Goal: Task Accomplishment & Management: Manage account settings

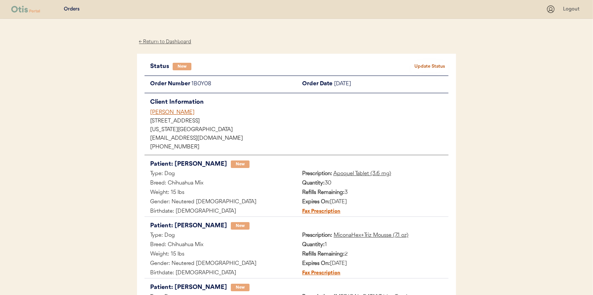
click at [171, 41] on div "← Return to Dashboard" at bounding box center [165, 42] width 56 height 9
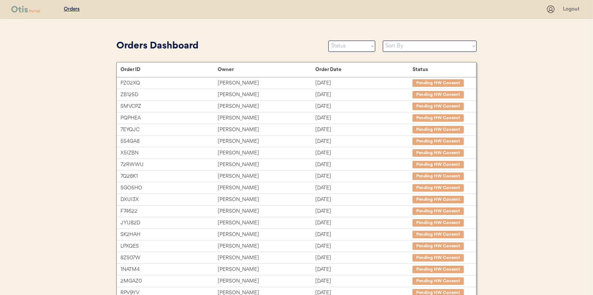
click at [344, 50] on select "Status On Hold New In Progress Complete Pending HW Consent Canceled" at bounding box center [352, 46] width 47 height 11
click at [329, 41] on select "Status On Hold New In Progress Complete Pending HW Consent Canceled" at bounding box center [352, 46] width 47 height 11
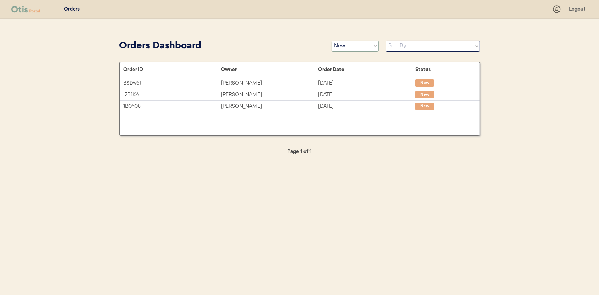
click at [342, 47] on select "Status On Hold New In Progress Complete Pending HW Consent Canceled" at bounding box center [355, 46] width 47 height 11
select select ""complete""
click at [332, 41] on select "Status On Hold New In Progress Complete Pending HW Consent Canceled" at bounding box center [355, 46] width 47 height 11
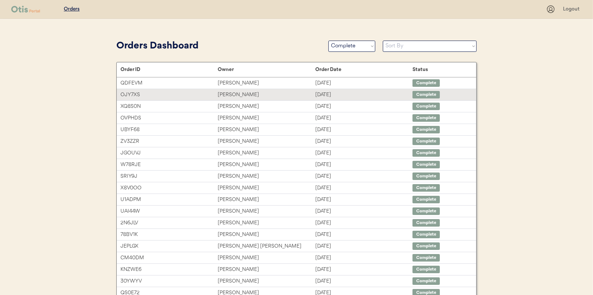
click at [234, 92] on div "Hope McCorkle" at bounding box center [266, 94] width 97 height 9
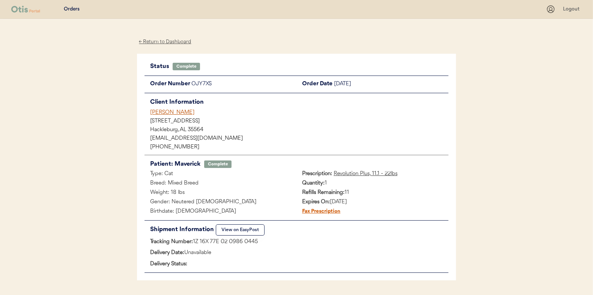
click at [160, 41] on div "← Return to Dashboard" at bounding box center [165, 42] width 56 height 9
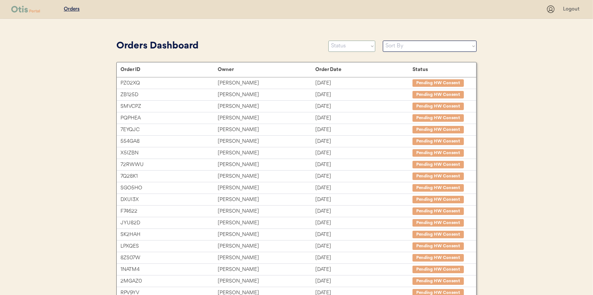
click at [355, 48] on select "Status On Hold New In Progress Complete Pending HW Consent Canceled" at bounding box center [352, 46] width 47 height 11
select select ""new""
click at [329, 41] on select "Status On Hold New In Progress Complete Pending HW Consent Canceled" at bounding box center [352, 46] width 47 height 11
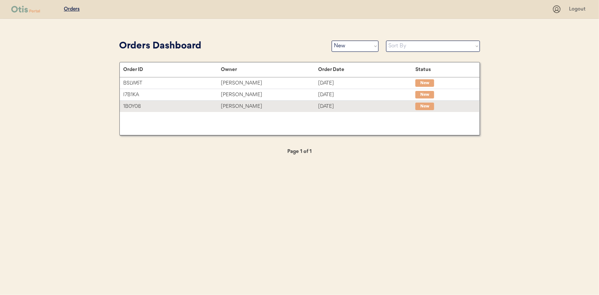
click at [236, 108] on div "[PERSON_NAME]" at bounding box center [269, 106] width 97 height 9
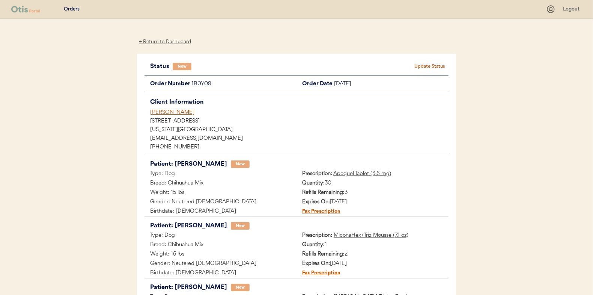
click at [167, 38] on div "← Return to Dashboard" at bounding box center [165, 42] width 56 height 9
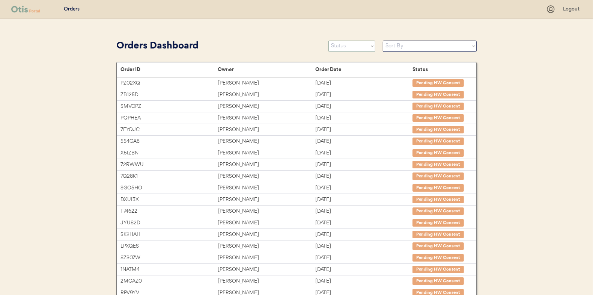
click at [349, 44] on select "Status On Hold New In Progress Complete Pending HW Consent Canceled" at bounding box center [352, 46] width 47 height 11
click at [329, 41] on select "Status On Hold New In Progress Complete Pending HW Consent Canceled" at bounding box center [352, 46] width 47 height 11
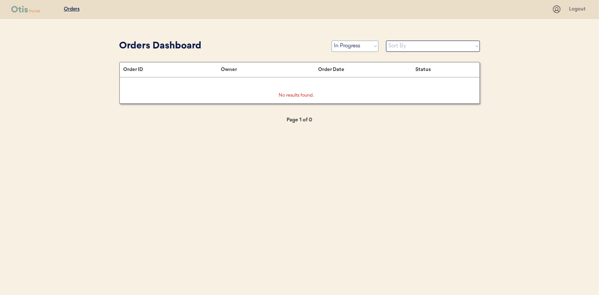
click at [351, 44] on select "Status On Hold New In Progress Complete Pending HW Consent Canceled" at bounding box center [355, 46] width 47 height 11
select select ""new""
click at [332, 41] on select "Status On Hold New In Progress Complete Pending HW Consent Canceled" at bounding box center [355, 46] width 47 height 11
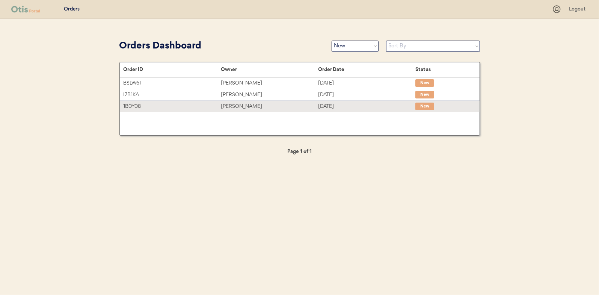
click at [240, 106] on div "[PERSON_NAME]" at bounding box center [269, 106] width 97 height 9
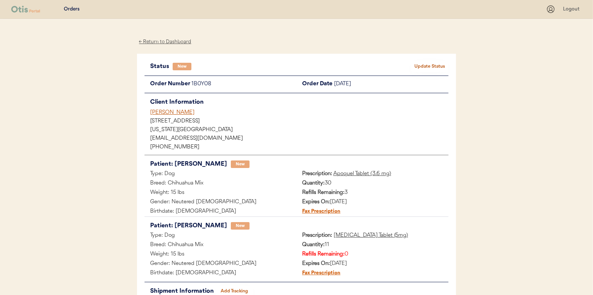
click at [163, 42] on div "← Return to Dashboard" at bounding box center [165, 42] width 56 height 9
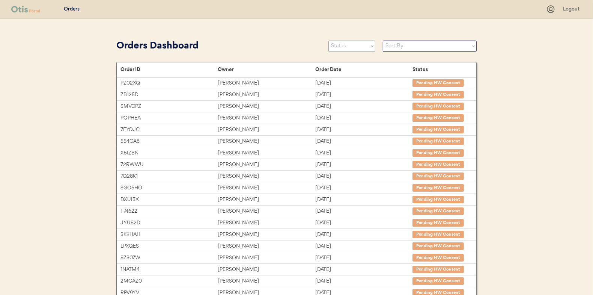
click at [340, 44] on select "Status On Hold New In Progress Complete Pending HW Consent Canceled" at bounding box center [352, 46] width 47 height 11
select select ""new""
click at [329, 41] on select "Status On Hold New In Progress Complete Pending HW Consent Canceled" at bounding box center [352, 46] width 47 height 11
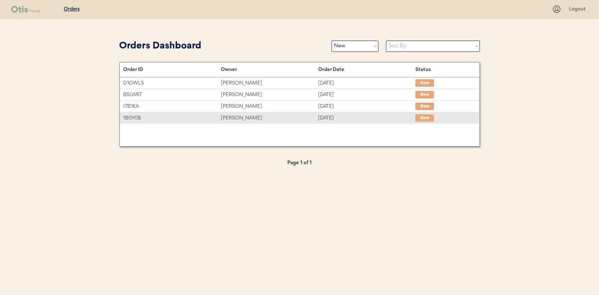
click at [237, 119] on div "[PERSON_NAME]" at bounding box center [269, 118] width 97 height 9
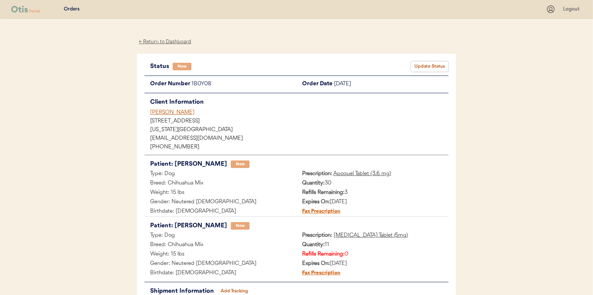
click at [434, 64] on button "Update Status" at bounding box center [430, 66] width 38 height 11
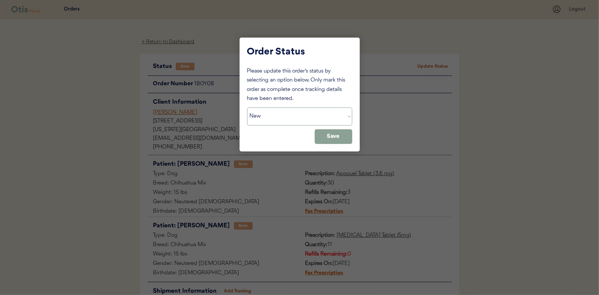
click at [285, 118] on select "Status On Hold New In Progress Complete Pending HW Consent Canceled" at bounding box center [299, 116] width 105 height 18
select select ""in_progress""
click at [247, 107] on select "Status On Hold New In Progress Complete Pending HW Consent Canceled" at bounding box center [299, 116] width 105 height 18
click at [332, 137] on button "Save" at bounding box center [334, 136] width 38 height 15
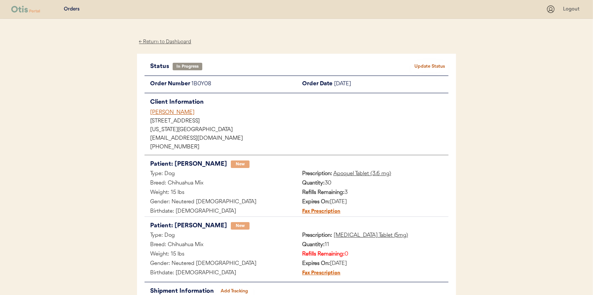
click at [165, 41] on div "← Return to Dashboard" at bounding box center [165, 42] width 56 height 9
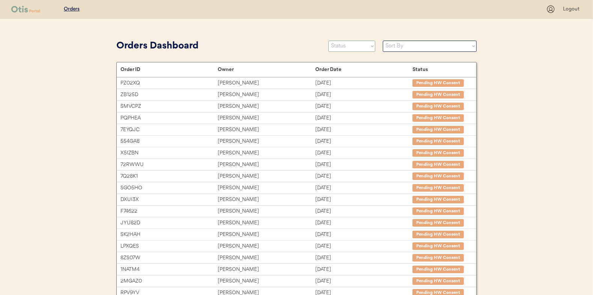
click at [343, 46] on select "Status On Hold New In Progress Complete Pending HW Consent Canceled" at bounding box center [352, 46] width 47 height 11
select select ""new""
click at [329, 41] on select "Status On Hold New In Progress Complete Pending HW Consent Canceled" at bounding box center [352, 46] width 47 height 11
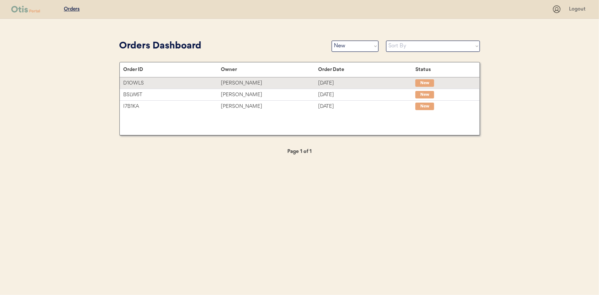
click at [245, 82] on div "[PERSON_NAME]" at bounding box center [269, 83] width 97 height 9
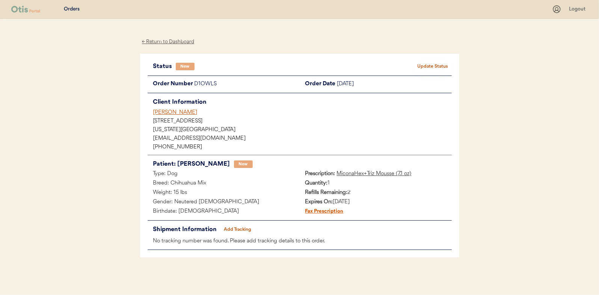
click at [433, 66] on button "Update Status" at bounding box center [433, 66] width 38 height 11
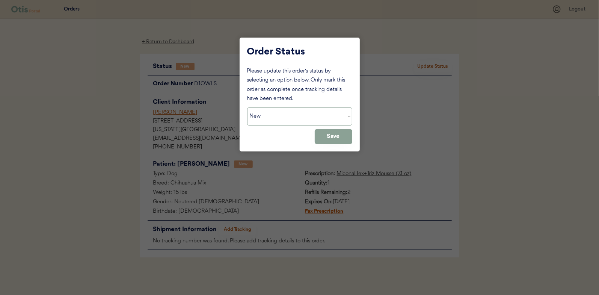
click at [283, 118] on select "Status On Hold New In Progress Complete Pending HW Consent Canceled" at bounding box center [299, 116] width 105 height 18
select select ""in_progress""
click at [247, 107] on select "Status On Hold New In Progress Complete Pending HW Consent Canceled" at bounding box center [299, 116] width 105 height 18
click at [340, 139] on button "Save" at bounding box center [334, 136] width 38 height 15
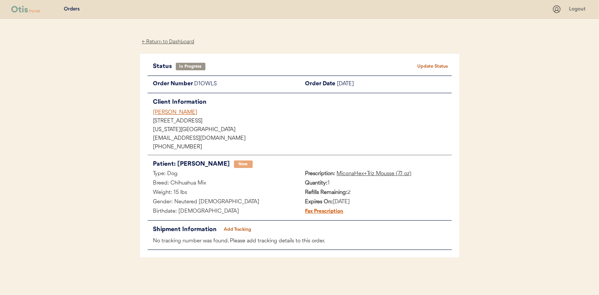
click at [175, 45] on div "← Return to Dashboard" at bounding box center [168, 42] width 56 height 9
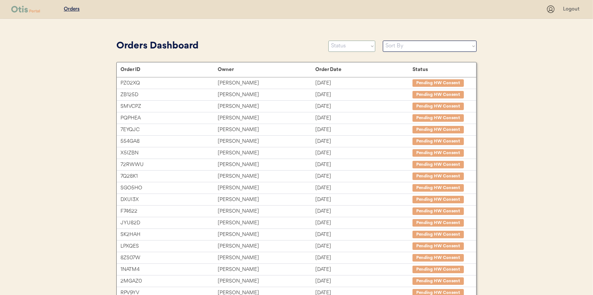
click at [345, 45] on select "Status On Hold New In Progress Complete Pending HW Consent Canceled" at bounding box center [352, 46] width 47 height 11
select select ""new""
click at [329, 41] on select "Status On Hold New In Progress Complete Pending HW Consent Canceled" at bounding box center [352, 46] width 47 height 11
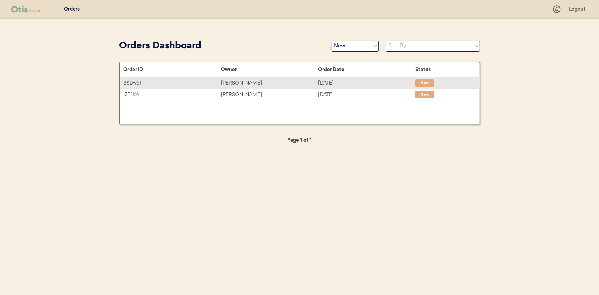
click at [240, 81] on div "Emily Davidson" at bounding box center [269, 83] width 97 height 9
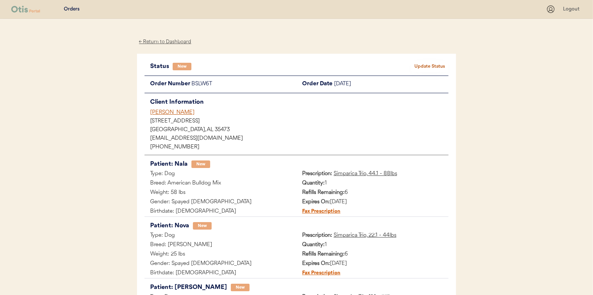
click at [427, 65] on button "Update Status" at bounding box center [430, 66] width 38 height 11
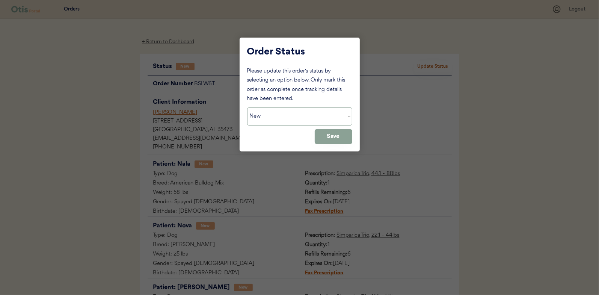
click at [285, 120] on select "Status On Hold New In Progress Complete Pending HW Consent Canceled" at bounding box center [299, 116] width 105 height 18
select select ""in_progress""
click at [247, 107] on select "Status On Hold New In Progress Complete Pending HW Consent Canceled" at bounding box center [299, 116] width 105 height 18
click at [341, 138] on button "Save" at bounding box center [334, 136] width 38 height 15
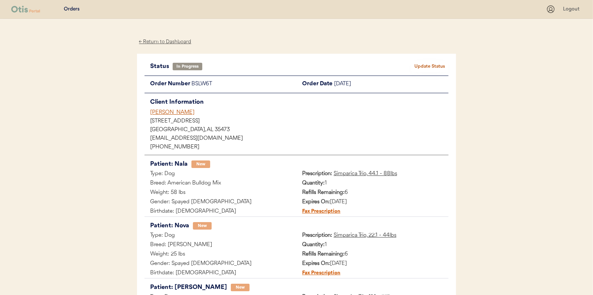
click at [174, 42] on div "← Return to Dashboard" at bounding box center [165, 42] width 56 height 9
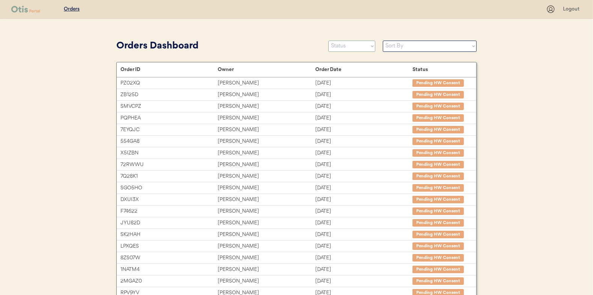
click at [347, 46] on select "Status On Hold New In Progress Complete Pending HW Consent Canceled" at bounding box center [352, 46] width 47 height 11
select select ""new""
click at [329, 41] on select "Status On Hold New In Progress Complete Pending HW Consent Canceled" at bounding box center [352, 46] width 47 height 11
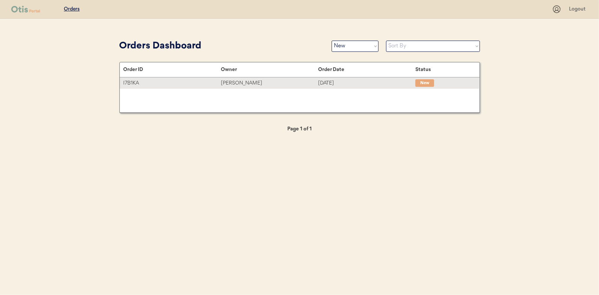
click at [229, 82] on div "[PERSON_NAME]" at bounding box center [269, 83] width 97 height 9
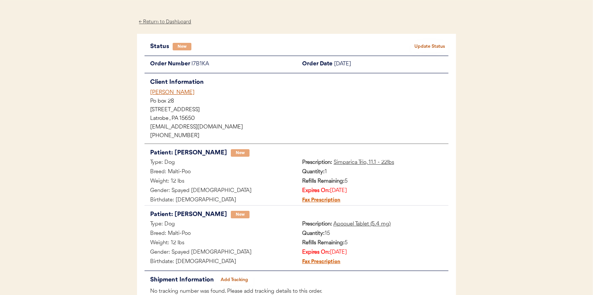
scroll to position [38, 0]
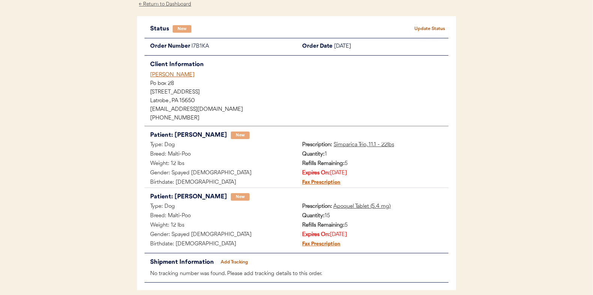
click at [429, 27] on button "Update Status" at bounding box center [430, 29] width 38 height 11
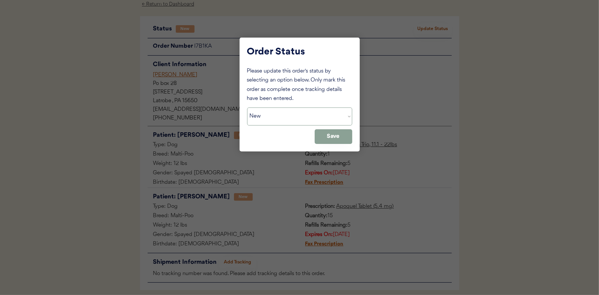
click at [286, 121] on select "Status On Hold New In Progress Complete Pending HW Consent Canceled" at bounding box center [299, 116] width 105 height 18
select select ""in_progress""
click at [247, 107] on select "Status On Hold New In Progress Complete Pending HW Consent Canceled" at bounding box center [299, 116] width 105 height 18
click at [331, 138] on button "Save" at bounding box center [334, 136] width 38 height 15
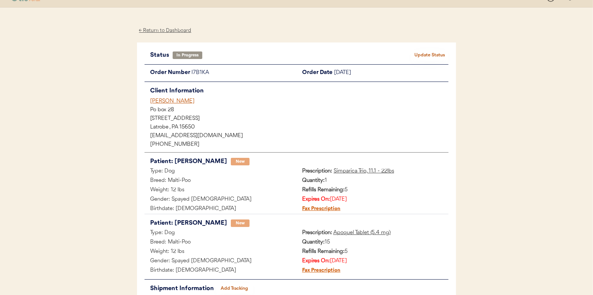
scroll to position [0, 0]
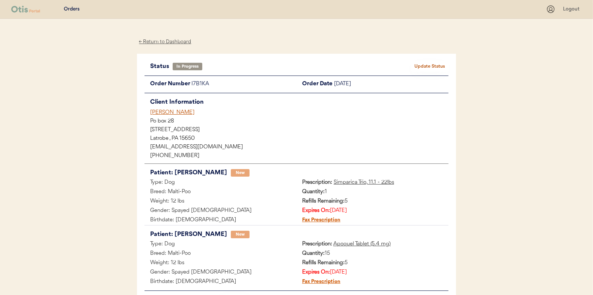
click at [167, 41] on div "← Return to Dashboard" at bounding box center [165, 42] width 56 height 9
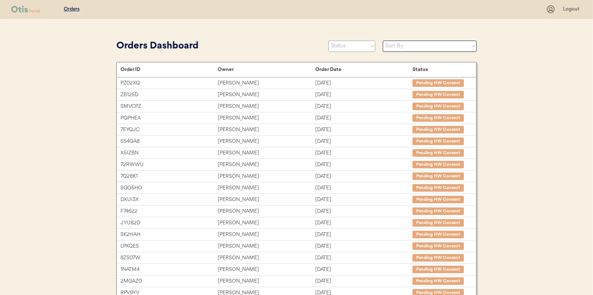
click at [345, 45] on select "Status On Hold New In Progress Complete Pending HW Consent Canceled" at bounding box center [352, 46] width 47 height 11
select select ""new""
click at [329, 41] on select "Status On Hold New In Progress Complete Pending HW Consent Canceled" at bounding box center [352, 46] width 47 height 11
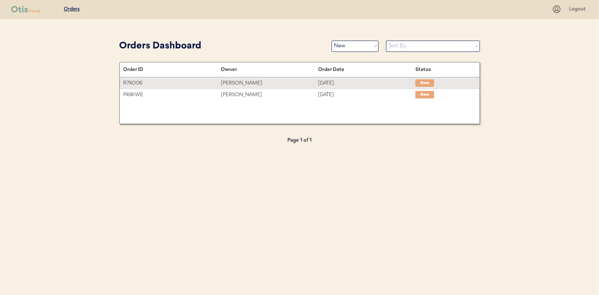
click at [240, 83] on div "[PERSON_NAME]" at bounding box center [269, 83] width 97 height 9
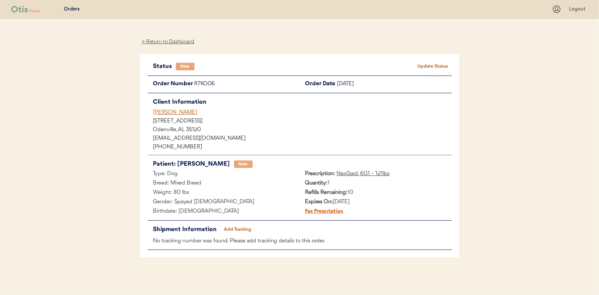
click at [435, 64] on button "Update Status" at bounding box center [433, 66] width 38 height 11
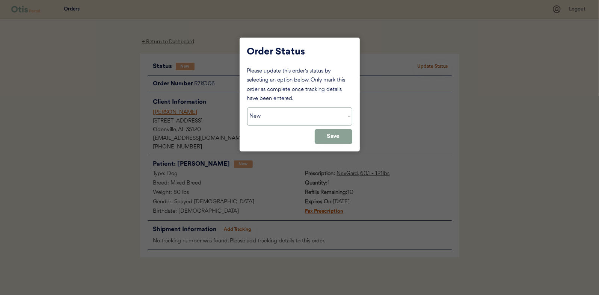
click at [287, 113] on select "Status On Hold New In Progress Complete Pending HW Consent Canceled" at bounding box center [299, 116] width 105 height 18
select select ""in_progress""
click at [247, 107] on select "Status On Hold New In Progress Complete Pending HW Consent Canceled" at bounding box center [299, 116] width 105 height 18
click at [329, 139] on button "Save" at bounding box center [334, 136] width 38 height 15
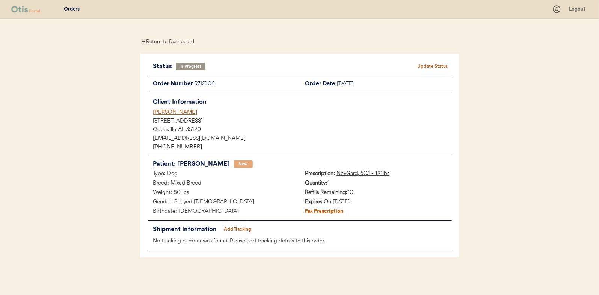
click at [164, 43] on div "← Return to Dashboard" at bounding box center [168, 42] width 56 height 9
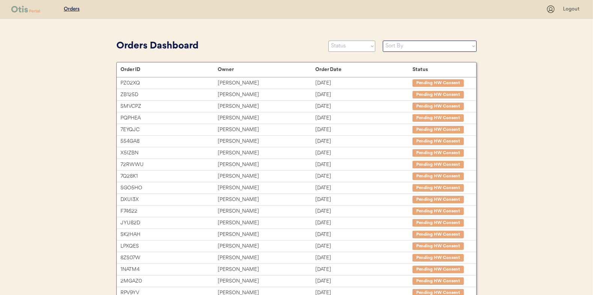
click at [341, 45] on select "Status On Hold New In Progress Complete Pending HW Consent Canceled" at bounding box center [352, 46] width 47 height 11
select select ""new""
click at [329, 41] on select "Status On Hold New In Progress Complete Pending HW Consent Canceled" at bounding box center [352, 46] width 47 height 11
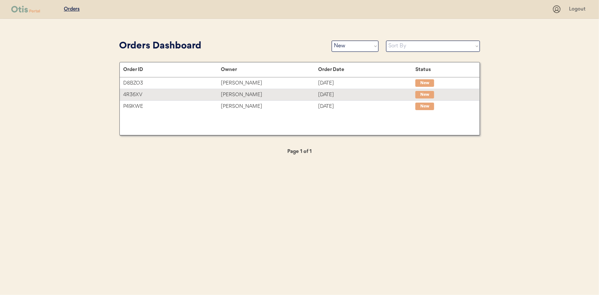
click at [231, 93] on div "[PERSON_NAME]" at bounding box center [269, 94] width 97 height 9
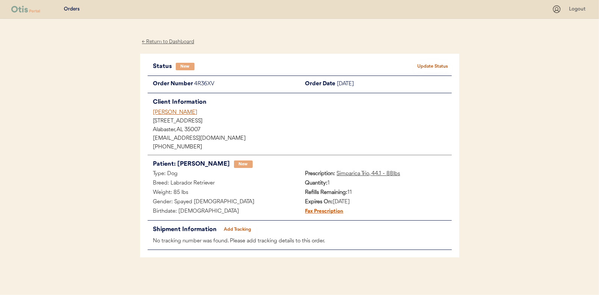
click at [433, 58] on div "Status New Update Status Order Number 4R36XV Order Date [DATE] Client Informati…" at bounding box center [299, 156] width 319 height 204
click at [429, 65] on button "Update Status" at bounding box center [433, 66] width 38 height 11
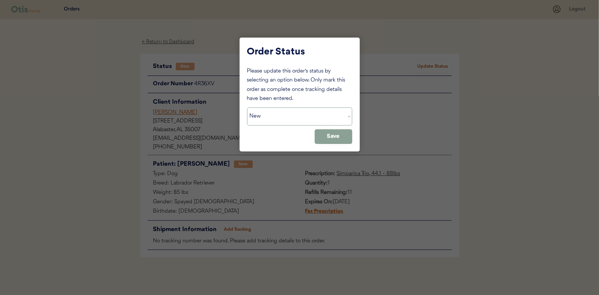
click at [268, 112] on select "Status On Hold New In Progress Complete Pending HW Consent Canceled" at bounding box center [299, 116] width 105 height 18
select select ""in_progress""
click at [247, 107] on select "Status On Hold New In Progress Complete Pending HW Consent Canceled" at bounding box center [299, 116] width 105 height 18
click at [332, 139] on button "Save" at bounding box center [334, 136] width 38 height 15
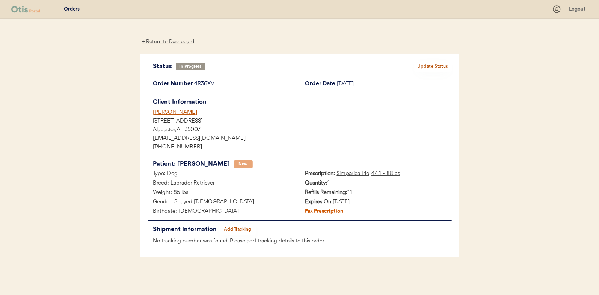
click at [170, 39] on div "← Return to Dashboard" at bounding box center [168, 42] width 56 height 9
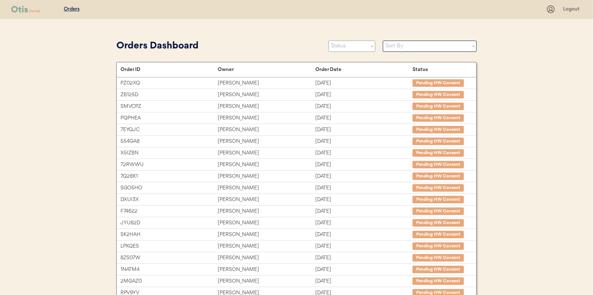
click at [338, 47] on select "Status On Hold New In Progress Complete Pending HW Consent Canceled" at bounding box center [352, 46] width 47 height 11
select select ""in_progress""
click at [329, 41] on select "Status On Hold New In Progress Complete Pending HW Consent Canceled" at bounding box center [352, 46] width 47 height 11
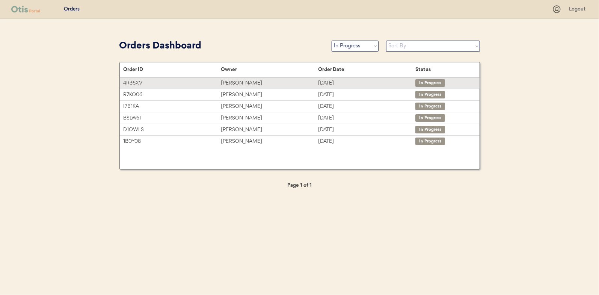
click at [235, 83] on div "[PERSON_NAME]" at bounding box center [269, 83] width 97 height 9
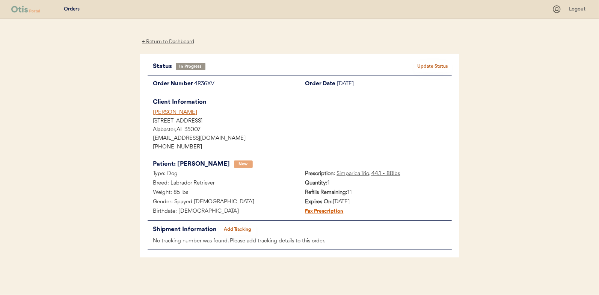
click at [176, 39] on div "← Return to Dashboard" at bounding box center [168, 42] width 56 height 9
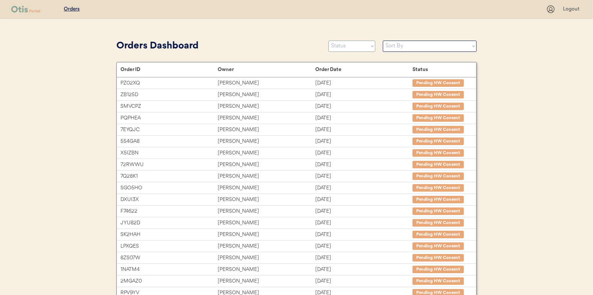
click at [334, 44] on select "Status On Hold New In Progress Complete Pending HW Consent Canceled" at bounding box center [352, 46] width 47 height 11
select select ""new""
click at [329, 41] on select "Status On Hold New In Progress Complete Pending HW Consent Canceled" at bounding box center [352, 46] width 47 height 11
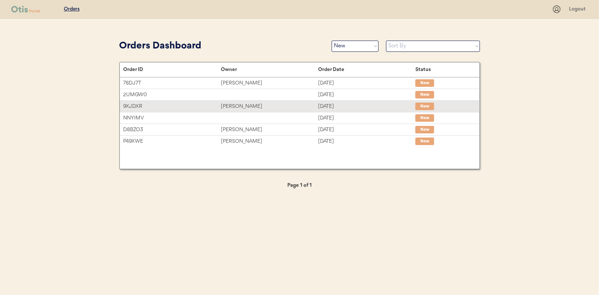
click at [240, 106] on div "Amber Terrell" at bounding box center [269, 106] width 97 height 9
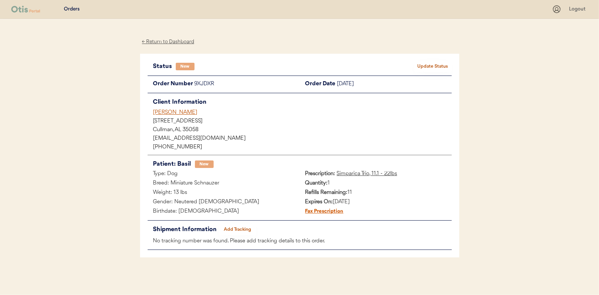
click at [432, 65] on button "Update Status" at bounding box center [433, 66] width 38 height 11
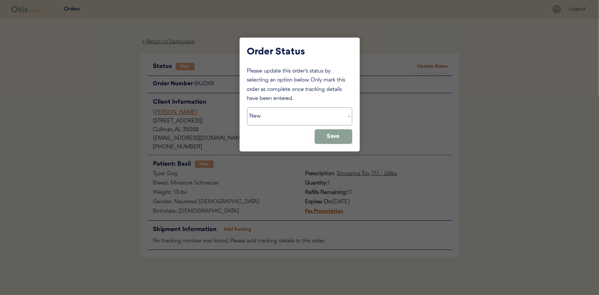
click at [267, 116] on select "Status On Hold New In Progress Complete Pending HW Consent Canceled" at bounding box center [299, 116] width 105 height 18
select select ""in_progress""
click at [247, 107] on select "Status On Hold New In Progress Complete Pending HW Consent Canceled" at bounding box center [299, 116] width 105 height 18
click at [330, 136] on button "Save" at bounding box center [334, 136] width 38 height 15
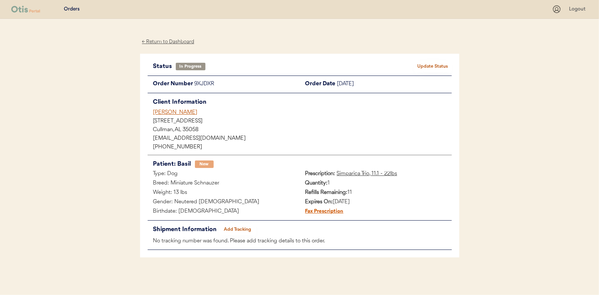
click at [165, 38] on div "← Return to Dashboard" at bounding box center [168, 42] width 56 height 9
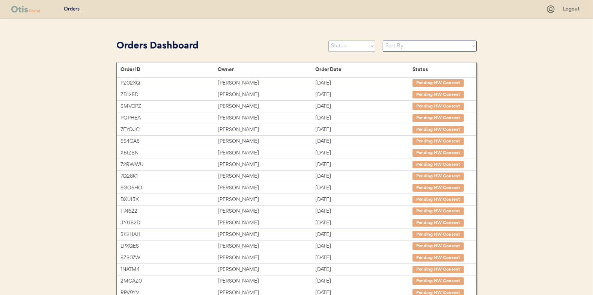
click at [341, 49] on select "Status On Hold New In Progress Complete Pending HW Consent Canceled" at bounding box center [352, 46] width 47 height 11
select select ""new""
click at [329, 41] on select "Status On Hold New In Progress Complete Pending HW Consent Canceled" at bounding box center [352, 46] width 47 height 11
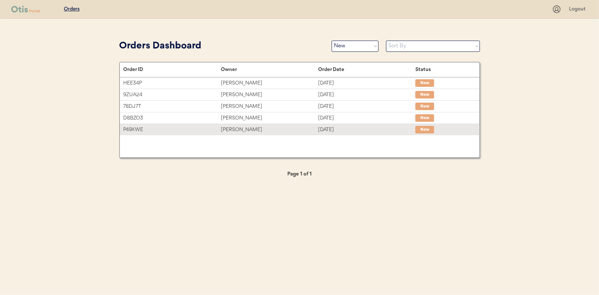
click at [245, 128] on div "[PERSON_NAME]" at bounding box center [269, 129] width 97 height 9
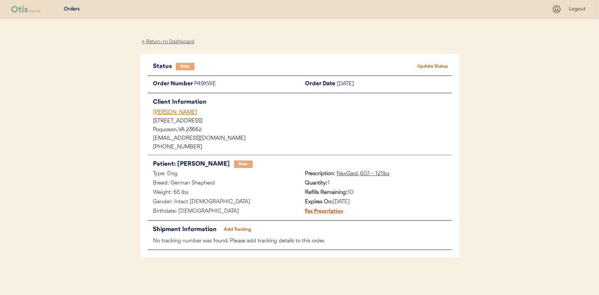
click at [435, 62] on button "Update Status" at bounding box center [433, 66] width 38 height 11
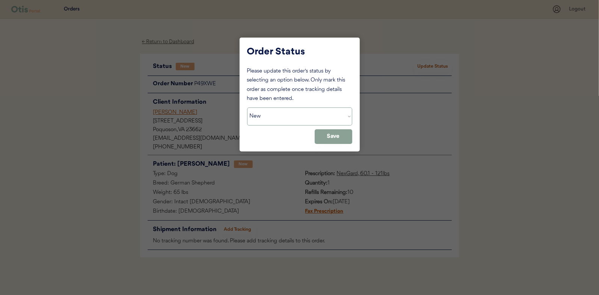
click at [268, 116] on select "Status On Hold New In Progress Complete Pending HW Consent Canceled" at bounding box center [299, 116] width 105 height 18
select select ""in_progress""
click at [247, 107] on select "Status On Hold New In Progress Complete Pending HW Consent Canceled" at bounding box center [299, 116] width 105 height 18
click at [344, 137] on button "Save" at bounding box center [334, 136] width 38 height 15
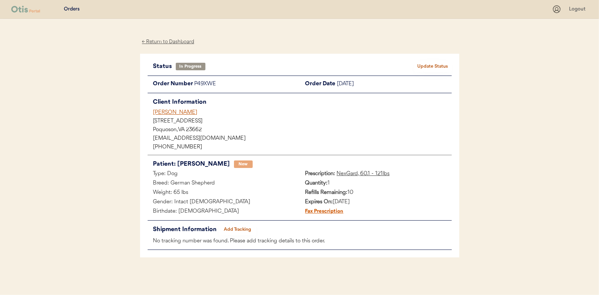
click at [117, 77] on div "Orders Logout ← Return to Dashboard Status In Progress Update Status Order Numb…" at bounding box center [299, 147] width 599 height 295
click at [161, 40] on div "← Return to Dashboard" at bounding box center [168, 42] width 56 height 9
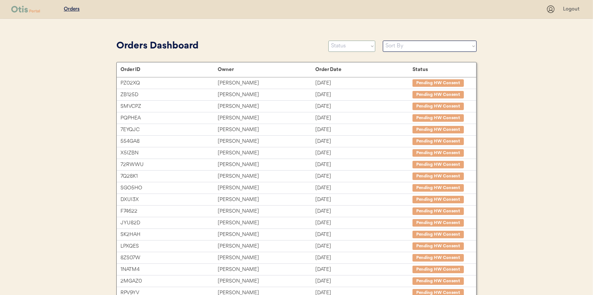
click at [351, 48] on select "Status On Hold New In Progress Complete Pending HW Consent Canceled" at bounding box center [352, 46] width 47 height 11
select select ""new""
click at [329, 41] on select "Status On Hold New In Progress Complete Pending HW Consent Canceled" at bounding box center [352, 46] width 47 height 11
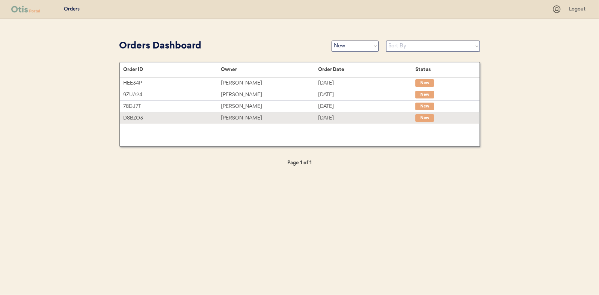
click at [243, 117] on div "Edward James" at bounding box center [269, 118] width 97 height 9
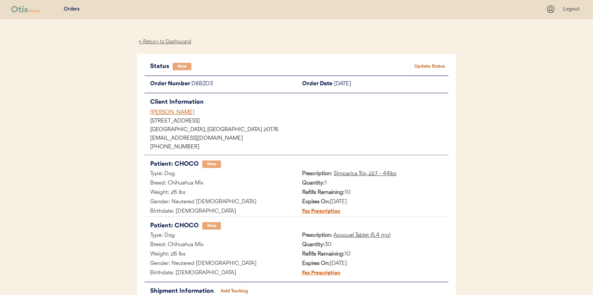
scroll to position [38, 0]
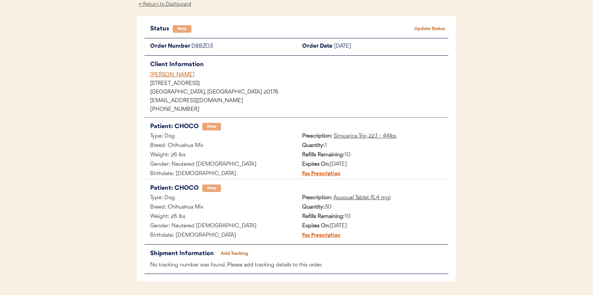
click at [435, 29] on button "Update Status" at bounding box center [430, 29] width 38 height 11
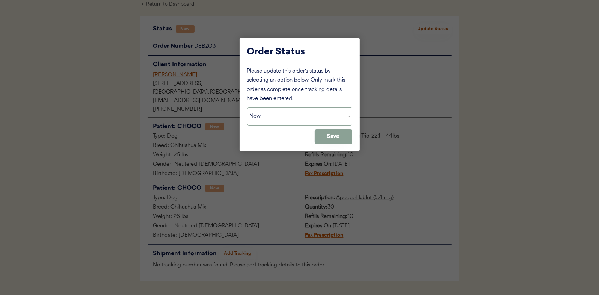
click at [284, 116] on select "Status On Hold New In Progress Complete Pending HW Consent Canceled" at bounding box center [299, 116] width 105 height 18
select select ""in_progress""
click at [247, 107] on select "Status On Hold New In Progress Complete Pending HW Consent Canceled" at bounding box center [299, 116] width 105 height 18
click at [336, 137] on button "Save" at bounding box center [334, 136] width 38 height 15
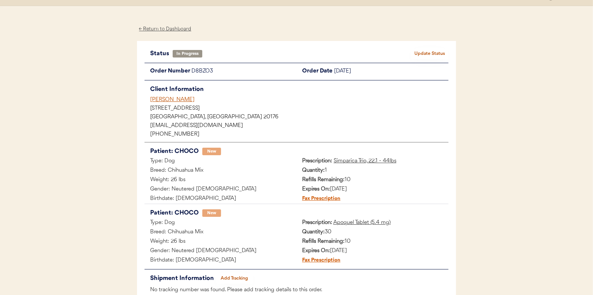
scroll to position [0, 0]
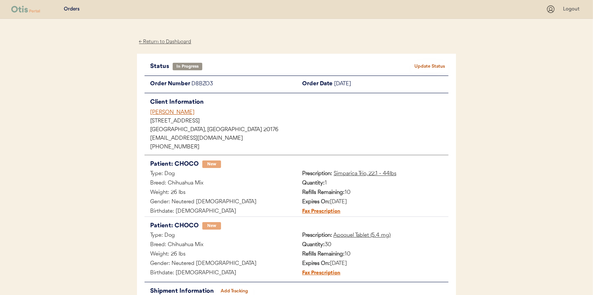
click at [153, 41] on div "← Return to Dashboard" at bounding box center [165, 42] width 56 height 9
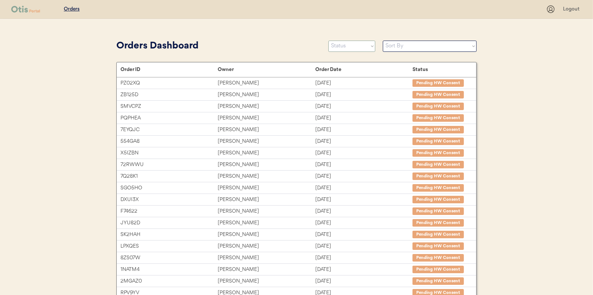
click at [356, 44] on select "Status On Hold New In Progress Complete Pending HW Consent Canceled" at bounding box center [352, 46] width 47 height 11
click at [329, 41] on select "Status On Hold New In Progress Complete Pending HW Consent Canceled" at bounding box center [352, 46] width 47 height 11
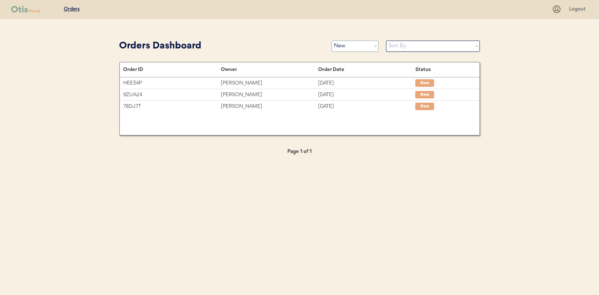
click at [351, 47] on select "Status On Hold New In Progress Complete Pending HW Consent Canceled" at bounding box center [355, 46] width 47 height 11
select select ""in_progress""
click at [332, 41] on select "Status On Hold New In Progress Complete Pending HW Consent Canceled" at bounding box center [355, 46] width 47 height 11
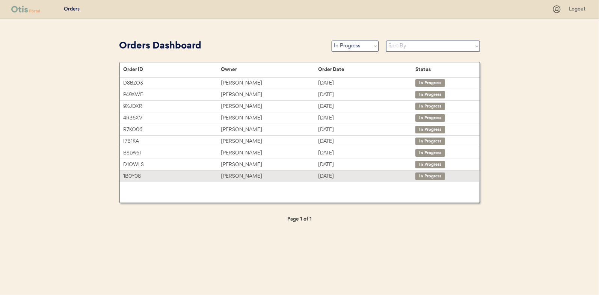
click at [243, 173] on div "[PERSON_NAME]" at bounding box center [269, 176] width 97 height 9
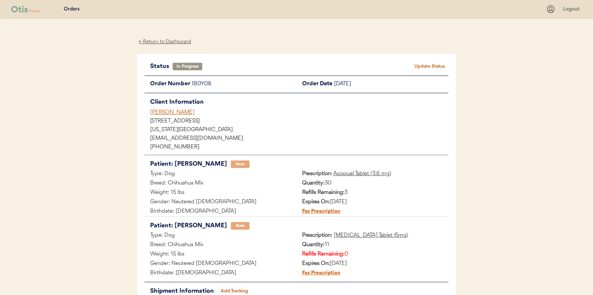
scroll to position [61, 0]
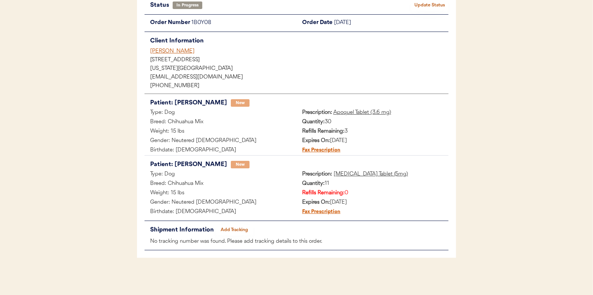
click at [231, 227] on button "Add Tracking" at bounding box center [235, 230] width 38 height 11
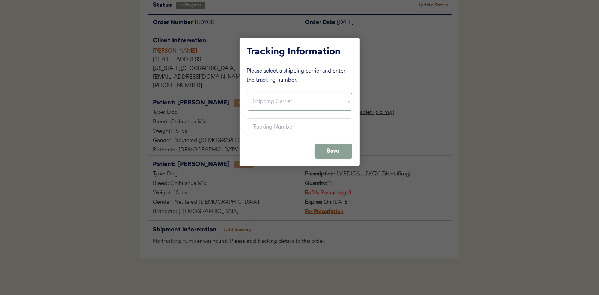
click at [262, 103] on select "Shipping Carrier FedEx FedEx Ground Economy UPS USPS" at bounding box center [299, 102] width 105 height 18
select select ""ups""
click at [247, 93] on select "Shipping Carrier FedEx FedEx Ground Economy UPS USPS" at bounding box center [299, 102] width 105 height 18
click at [258, 122] on input "input" at bounding box center [299, 127] width 105 height 18
paste input "1Z16X77E0209862425"
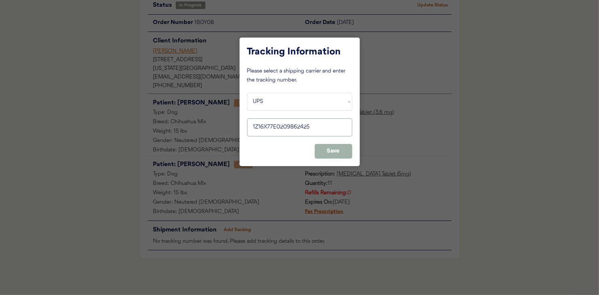
type input "1Z16X77E0209862425"
click at [335, 148] on button "Save" at bounding box center [334, 151] width 38 height 15
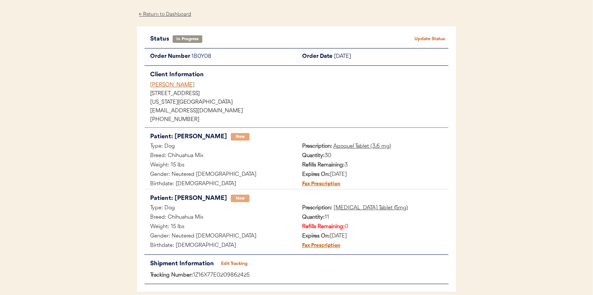
scroll to position [0, 0]
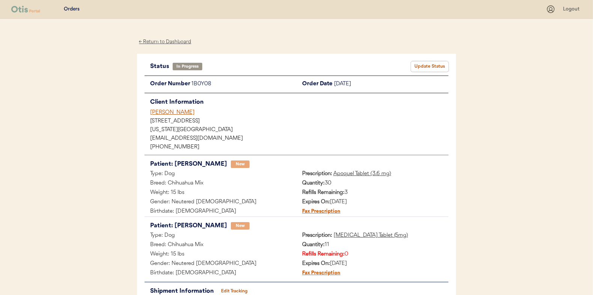
click at [429, 65] on button "Update Status" at bounding box center [430, 66] width 38 height 11
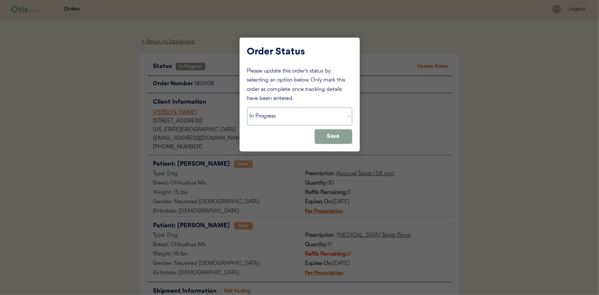
click at [268, 120] on select "Status On Hold New In Progress Complete Pending HW Consent Canceled" at bounding box center [299, 116] width 105 height 18
select select ""complete""
click at [247, 107] on select "Status On Hold New In Progress Complete Pending HW Consent Canceled" at bounding box center [299, 116] width 105 height 18
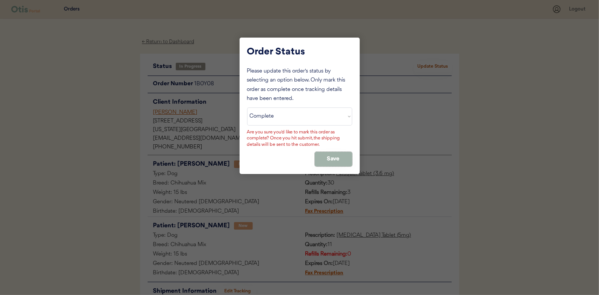
click at [343, 154] on button "Save" at bounding box center [334, 159] width 38 height 15
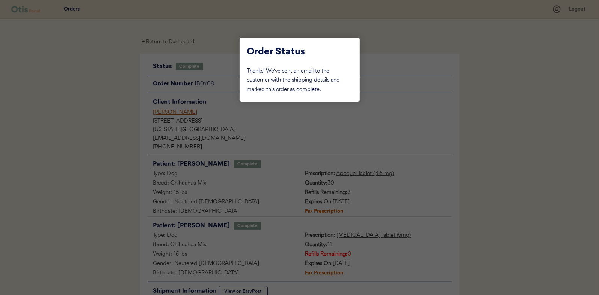
click at [92, 90] on div at bounding box center [299, 147] width 599 height 295
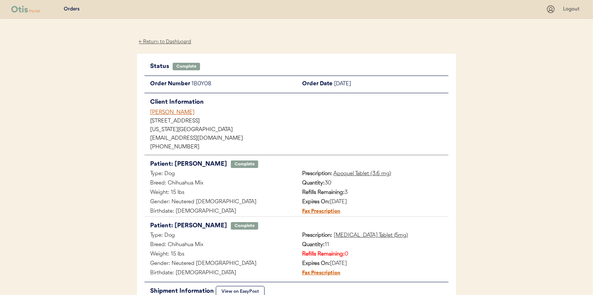
click at [169, 44] on div "← Return to Dashboard" at bounding box center [165, 42] width 56 height 9
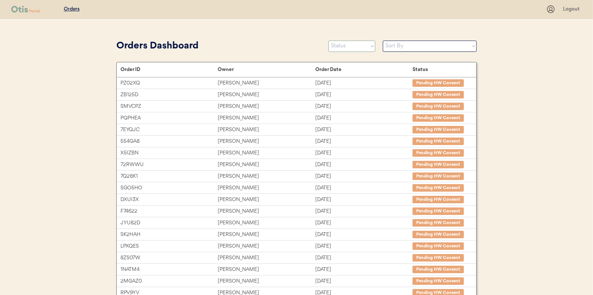
drag, startPoint x: 350, startPoint y: 43, endPoint x: 347, endPoint y: 52, distance: 9.4
click at [350, 43] on select "Status On Hold New In Progress Complete Pending HW Consent Canceled" at bounding box center [352, 46] width 47 height 11
select select ""in_progress""
click at [329, 41] on select "Status On Hold New In Progress Complete Pending HW Consent Canceled" at bounding box center [352, 46] width 47 height 11
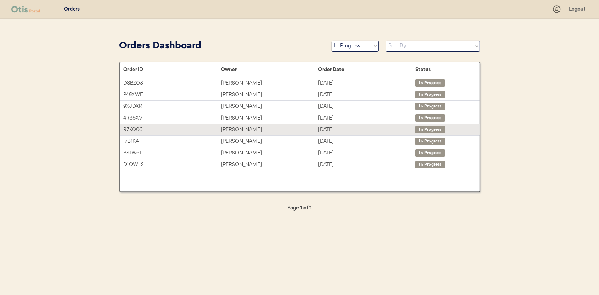
click at [232, 130] on div "[PERSON_NAME]" at bounding box center [269, 129] width 97 height 9
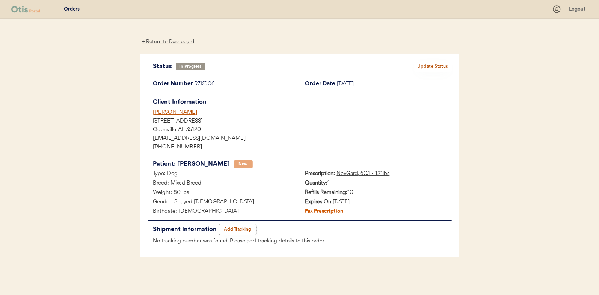
click at [242, 229] on button "Add Tracking" at bounding box center [238, 229] width 38 height 11
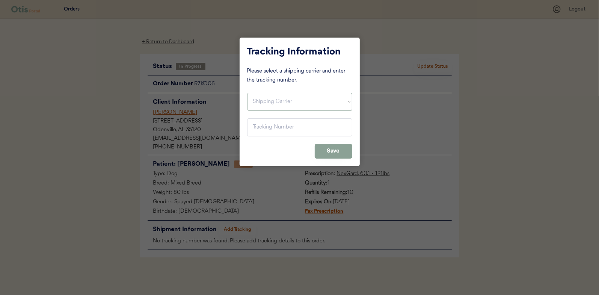
click at [259, 98] on select "Shipping Carrier FedEx FedEx Ground Economy UPS USPS" at bounding box center [299, 102] width 105 height 18
click at [247, 93] on select "Shipping Carrier FedEx FedEx Ground Economy UPS USPS" at bounding box center [299, 102] width 105 height 18
click at [259, 102] on select "Shipping Carrier FedEx FedEx Ground Economy UPS USPS" at bounding box center [299, 102] width 105 height 18
select select ""ups""
click at [247, 93] on select "Shipping Carrier FedEx FedEx Ground Economy UPS USPS" at bounding box center [299, 102] width 105 height 18
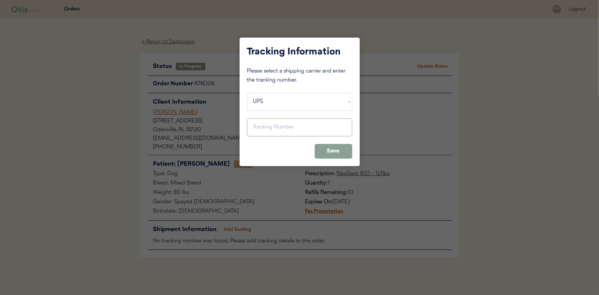
click at [259, 123] on input "input" at bounding box center [299, 127] width 105 height 18
paste input "1Z16X77E0209862407"
type input "1Z16X77E0209862407"
click at [331, 150] on button "Save" at bounding box center [334, 151] width 38 height 15
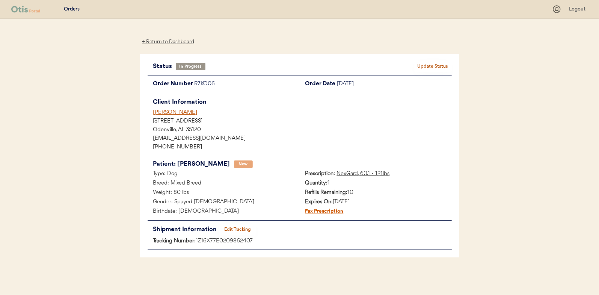
click at [440, 60] on div "Status In Progress Update Status Order Number R7KO06 Order Date October 15, 202…" at bounding box center [299, 156] width 319 height 204
click at [433, 64] on button "Update Status" at bounding box center [433, 66] width 38 height 11
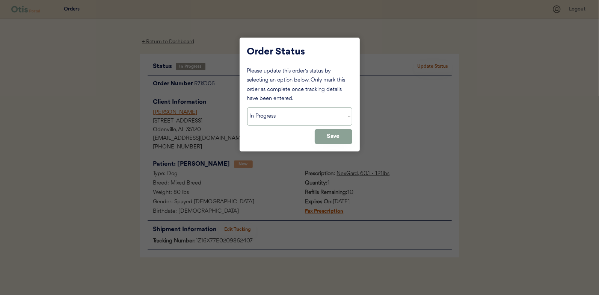
click at [262, 115] on select "Status On Hold New In Progress Complete Pending HW Consent Canceled" at bounding box center [299, 116] width 105 height 18
select select ""complete""
click at [247, 107] on select "Status On Hold New In Progress Complete Pending HW Consent Canceled" at bounding box center [299, 116] width 105 height 18
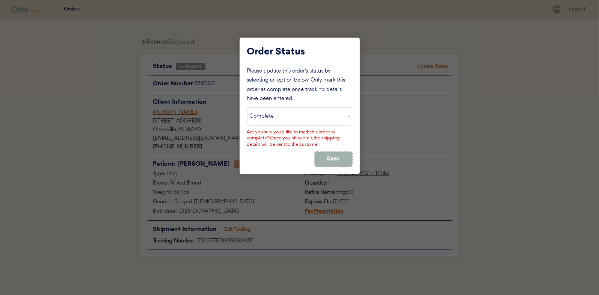
click at [329, 158] on button "Save" at bounding box center [334, 159] width 38 height 15
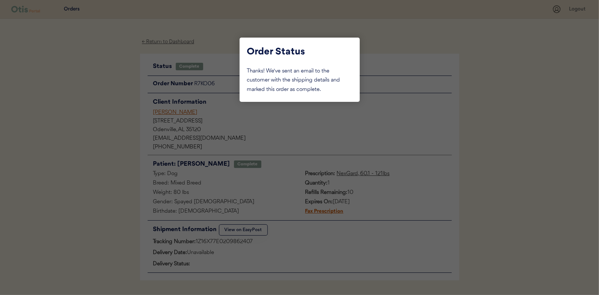
click at [117, 113] on div at bounding box center [299, 147] width 599 height 295
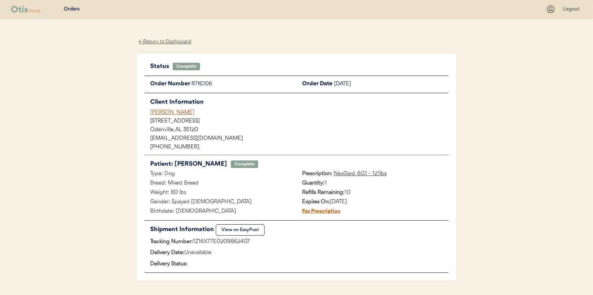
click at [163, 42] on div "← Return to Dashboard" at bounding box center [165, 42] width 56 height 9
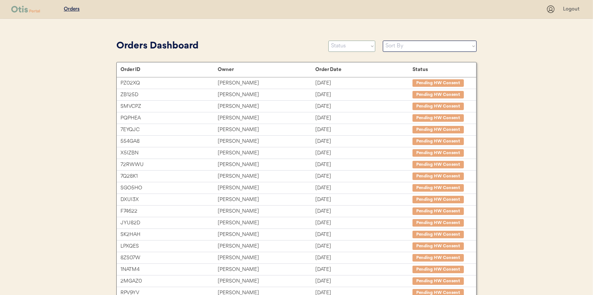
click at [349, 48] on select "Status On Hold New In Progress Complete Pending HW Consent Canceled" at bounding box center [352, 46] width 47 height 11
select select ""in_progress""
click at [329, 41] on select "Status On Hold New In Progress Complete Pending HW Consent Canceled" at bounding box center [352, 46] width 47 height 11
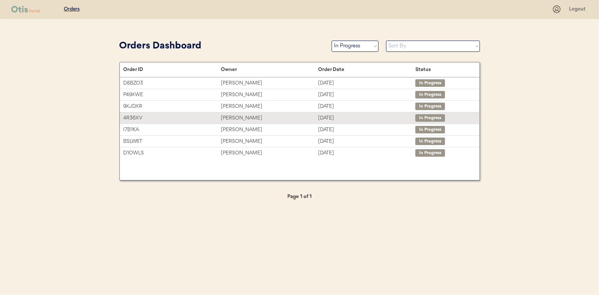
click at [235, 116] on div "[PERSON_NAME]" at bounding box center [269, 118] width 97 height 9
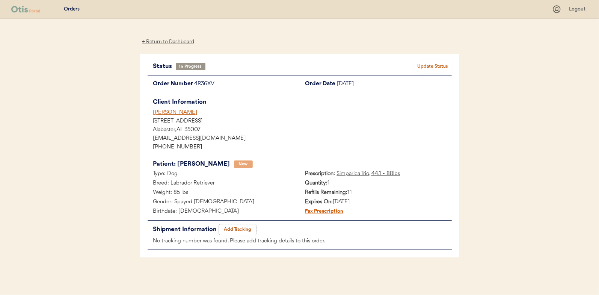
click at [242, 226] on button "Add Tracking" at bounding box center [238, 229] width 38 height 11
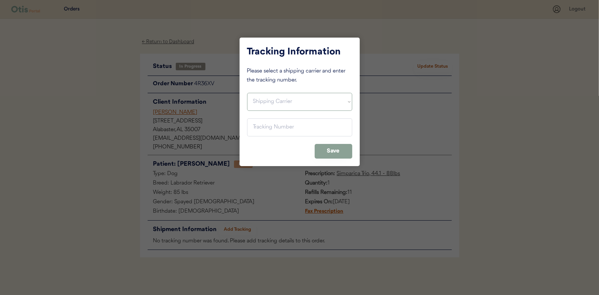
click at [259, 103] on select "Shipping Carrier FedEx FedEx Ground Economy UPS USPS" at bounding box center [299, 102] width 105 height 18
select select ""ups""
click at [247, 93] on select "Shipping Carrier FedEx FedEx Ground Economy UPS USPS" at bounding box center [299, 102] width 105 height 18
click at [258, 131] on input "input" at bounding box center [299, 127] width 105 height 18
paste input "1Z16X77E0209862318"
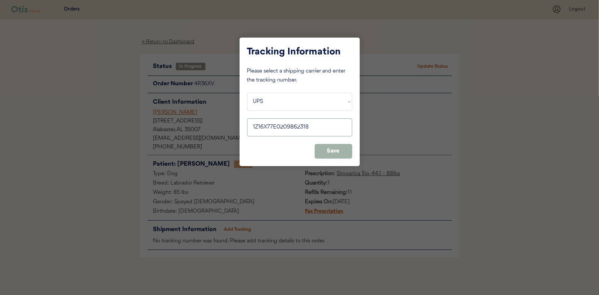
type input "1Z16X77E0209862318"
click at [334, 153] on button "Save" at bounding box center [334, 151] width 38 height 15
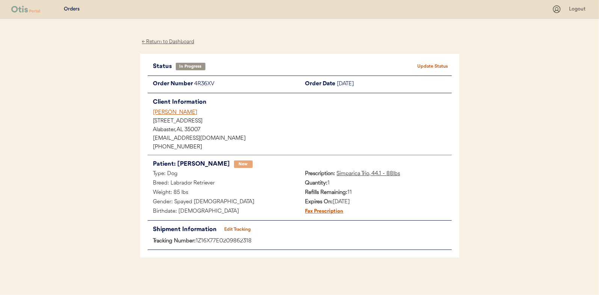
click at [447, 64] on button "Update Status" at bounding box center [433, 66] width 38 height 11
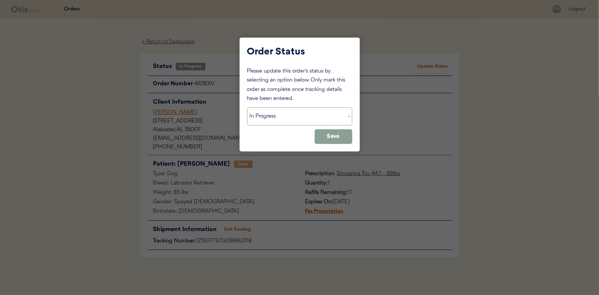
click at [280, 118] on select "Status On Hold New In Progress Complete Pending HW Consent Canceled" at bounding box center [299, 116] width 105 height 18
select select ""complete""
click at [247, 107] on select "Status On Hold New In Progress Complete Pending HW Consent Canceled" at bounding box center [299, 116] width 105 height 18
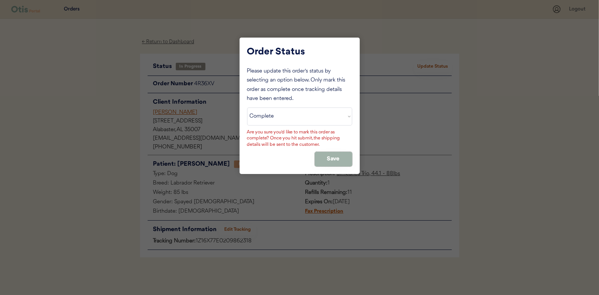
click at [328, 153] on button "Save" at bounding box center [334, 159] width 38 height 15
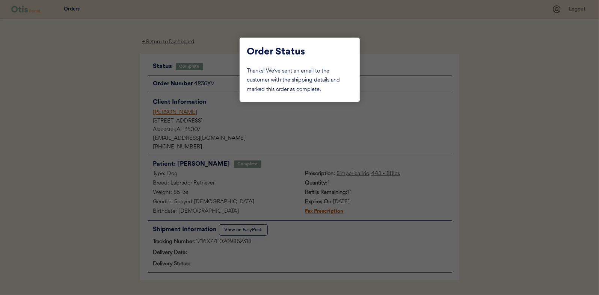
click at [112, 81] on div at bounding box center [299, 147] width 599 height 295
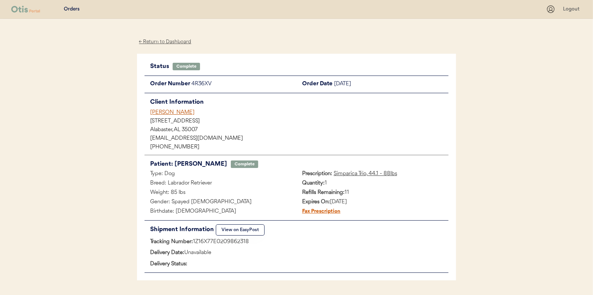
click at [167, 41] on div "← Return to Dashboard" at bounding box center [165, 42] width 56 height 9
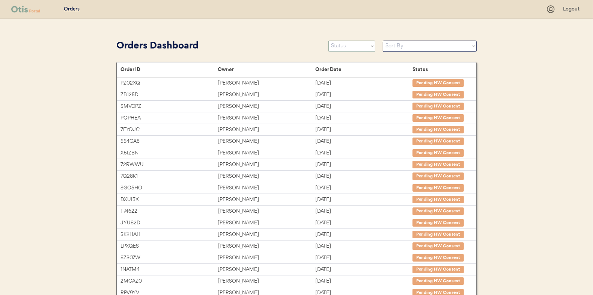
click at [369, 44] on select "Status On Hold New In Progress Complete Pending HW Consent Canceled" at bounding box center [352, 46] width 47 height 11
select select ""in_progress""
click at [329, 41] on select "Status On Hold New In Progress Complete Pending HW Consent Canceled" at bounding box center [352, 46] width 47 height 11
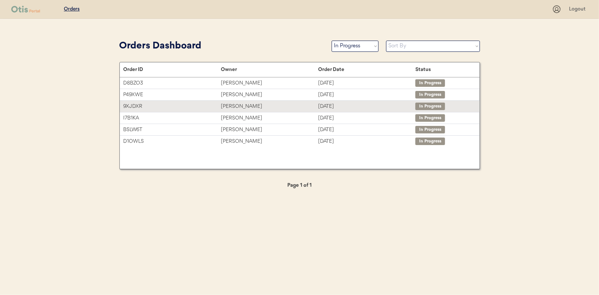
click at [232, 103] on div "[PERSON_NAME]" at bounding box center [269, 106] width 97 height 9
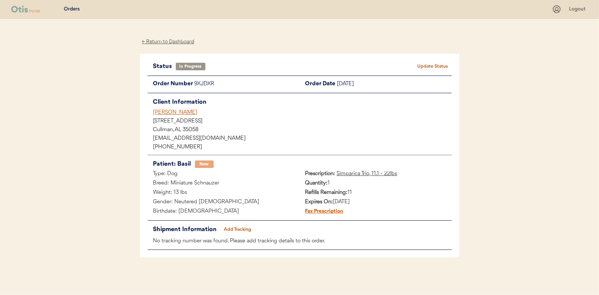
click at [238, 227] on button "Add Tracking" at bounding box center [238, 229] width 38 height 11
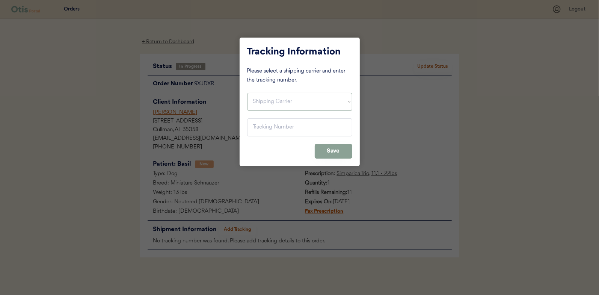
click at [262, 103] on select "Shipping Carrier FedEx FedEx Ground Economy UPS USPS" at bounding box center [299, 102] width 105 height 18
select select ""ups""
click at [247, 93] on select "Shipping Carrier FedEx FedEx Ground Economy UPS USPS" at bounding box center [299, 102] width 105 height 18
click at [262, 126] on input "input" at bounding box center [299, 127] width 105 height 18
paste input "1Z16X77E0209862274"
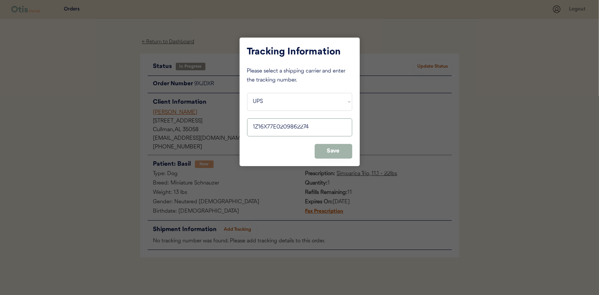
type input "1Z16X77E0209862274"
click at [333, 150] on button "Save" at bounding box center [334, 151] width 38 height 15
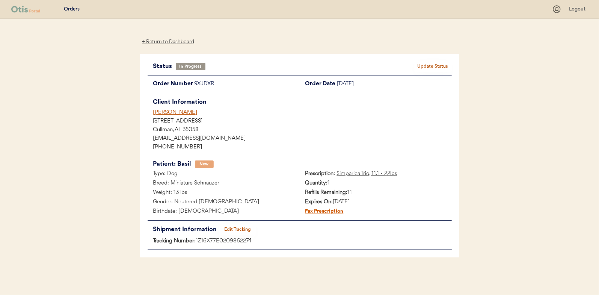
click at [438, 59] on div "Status In Progress Update Status Order Number 9XJDXR Order Date October 15, 202…" at bounding box center [299, 156] width 319 height 204
click at [437, 61] on button "Update Status" at bounding box center [433, 66] width 38 height 11
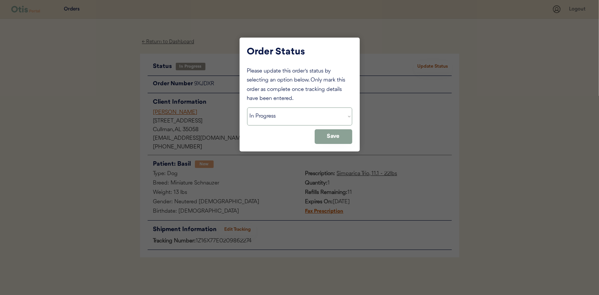
click at [267, 117] on select "Status On Hold New In Progress Complete Pending HW Consent Canceled" at bounding box center [299, 116] width 105 height 18
select select ""complete""
click at [247, 107] on select "Status On Hold New In Progress Complete Pending HW Consent Canceled" at bounding box center [299, 116] width 105 height 18
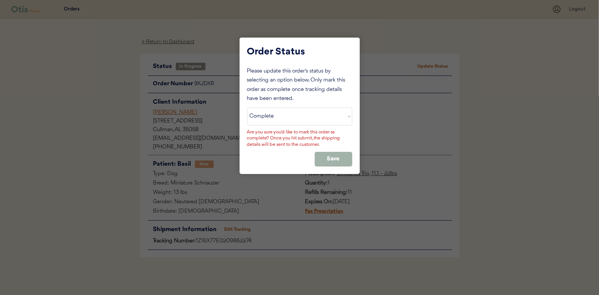
click at [324, 152] on button "Save" at bounding box center [334, 159] width 38 height 15
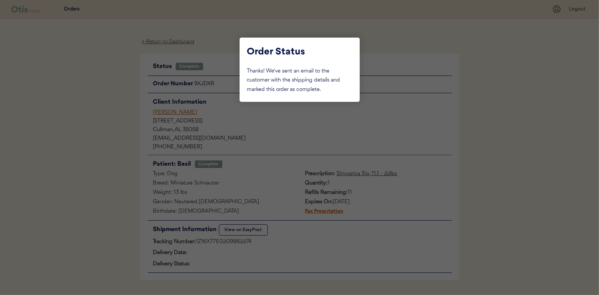
click at [103, 105] on div at bounding box center [299, 147] width 599 height 295
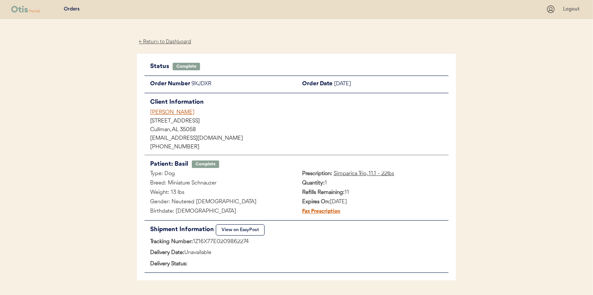
click at [168, 42] on div "← Return to Dashboard" at bounding box center [165, 42] width 56 height 9
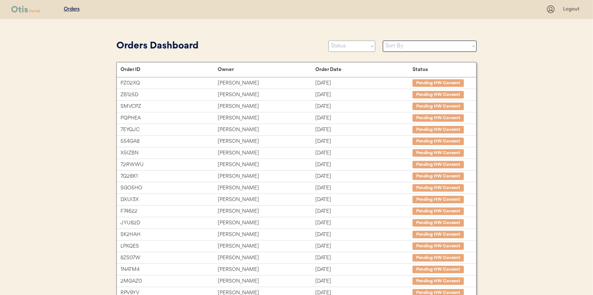
click at [349, 48] on select "Status On Hold New In Progress Complete Pending HW Consent Canceled" at bounding box center [352, 46] width 47 height 11
select select ""new""
click at [329, 41] on select "Status On Hold New In Progress Complete Pending HW Consent Canceled" at bounding box center [352, 46] width 47 height 11
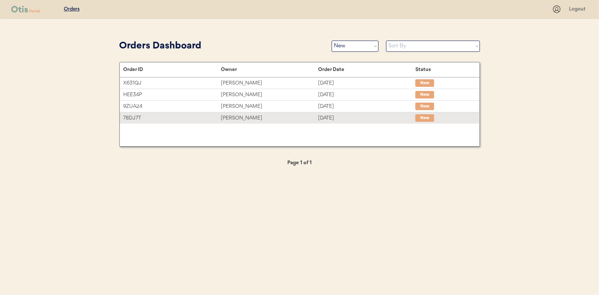
drag, startPoint x: 235, startPoint y: 119, endPoint x: 103, endPoint y: 118, distance: 131.8
click at [235, 119] on div "[PERSON_NAME]" at bounding box center [269, 118] width 97 height 9
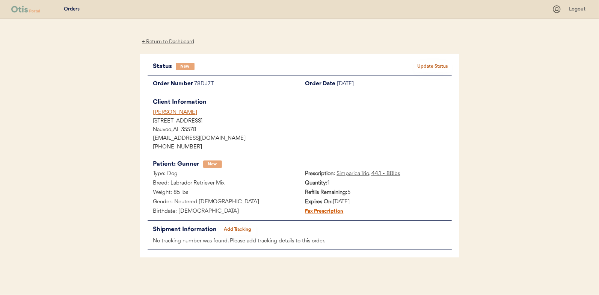
click at [428, 61] on button "Update Status" at bounding box center [433, 66] width 38 height 11
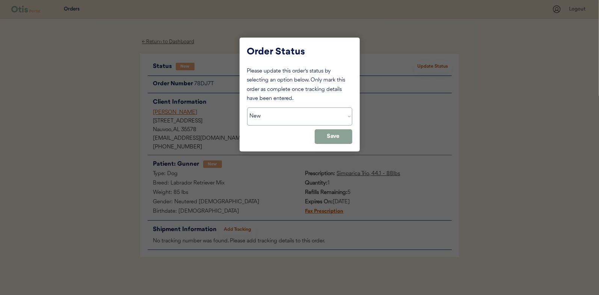
click at [303, 118] on select "Status On Hold New In Progress Complete Pending HW Consent Canceled" at bounding box center [299, 116] width 105 height 18
select select ""in_progress""
click at [247, 107] on select "Status On Hold New In Progress Complete Pending HW Consent Canceled" at bounding box center [299, 116] width 105 height 18
click at [340, 134] on button "Save" at bounding box center [334, 136] width 38 height 15
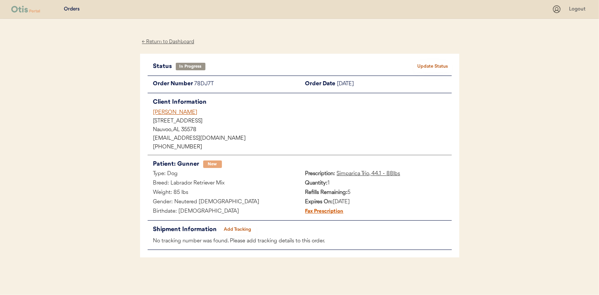
click at [97, 84] on div "Orders Logout ← Return to Dashboard Status In Progress Update Status Order Numb…" at bounding box center [299, 147] width 599 height 295
click at [165, 42] on div "← Return to Dashboard" at bounding box center [168, 42] width 56 height 9
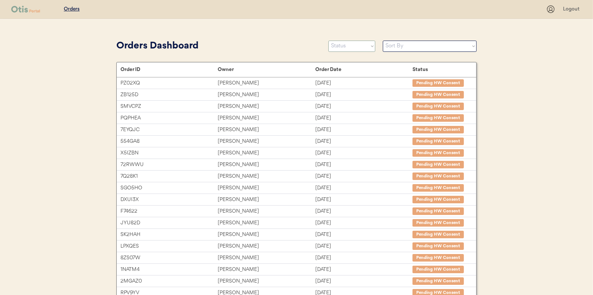
click at [339, 45] on select "Status On Hold New In Progress Complete Pending HW Consent Canceled" at bounding box center [352, 46] width 47 height 11
select select ""new""
click at [329, 41] on select "Status On Hold New In Progress Complete Pending HW Consent Canceled" at bounding box center [352, 46] width 47 height 11
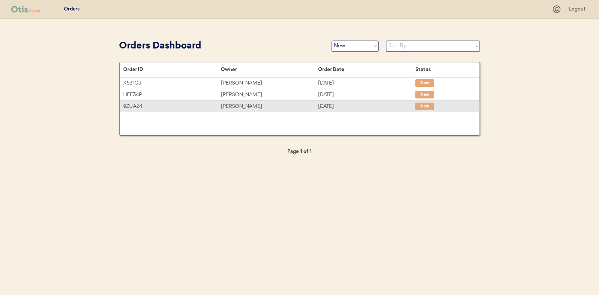
click at [236, 105] on div "[PERSON_NAME]" at bounding box center [269, 106] width 97 height 9
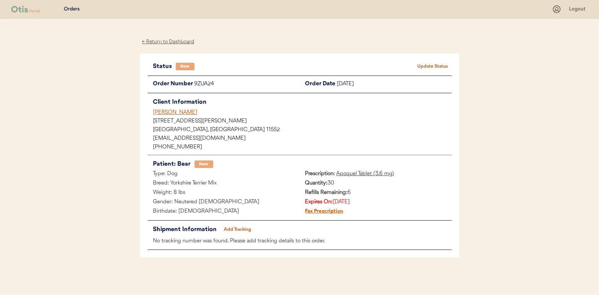
click at [428, 65] on button "Update Status" at bounding box center [433, 66] width 38 height 11
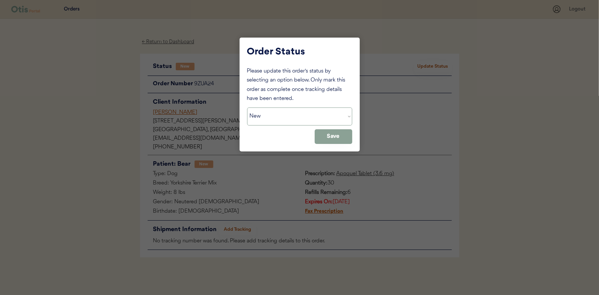
click at [276, 113] on select "Status On Hold New In Progress Complete Pending HW Consent Canceled" at bounding box center [299, 116] width 105 height 18
select select ""in_progress""
click at [247, 107] on select "Status On Hold New In Progress Complete Pending HW Consent Canceled" at bounding box center [299, 116] width 105 height 18
click at [336, 134] on button "Save" at bounding box center [334, 136] width 38 height 15
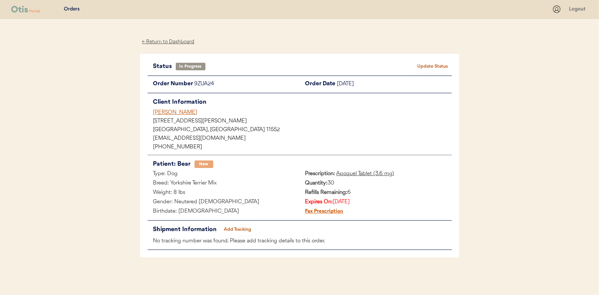
click at [160, 41] on div "← Return to Dashboard" at bounding box center [168, 42] width 56 height 9
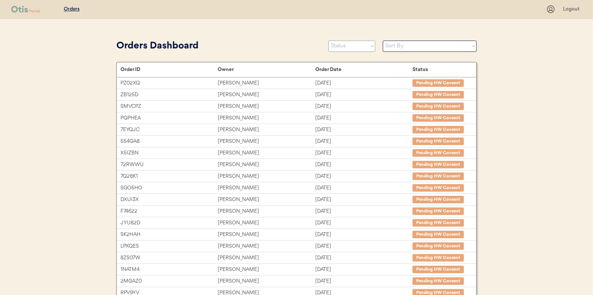
click at [353, 48] on select "Status On Hold New In Progress Complete Pending HW Consent Canceled" at bounding box center [352, 46] width 47 height 11
select select ""new""
click at [329, 41] on select "Status On Hold New In Progress Complete Pending HW Consent Canceled" at bounding box center [352, 46] width 47 height 11
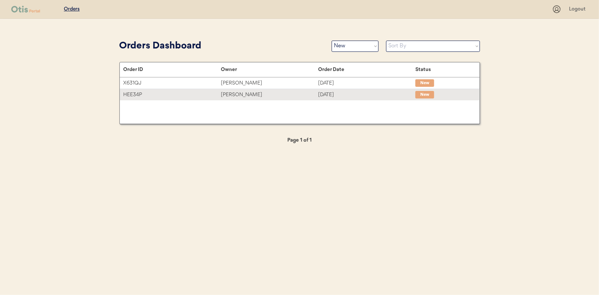
click at [238, 92] on div "[PERSON_NAME]" at bounding box center [269, 94] width 97 height 9
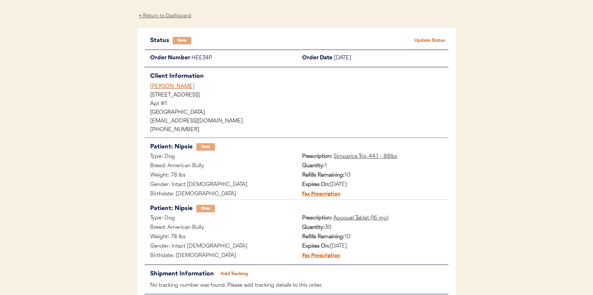
scroll to position [38, 0]
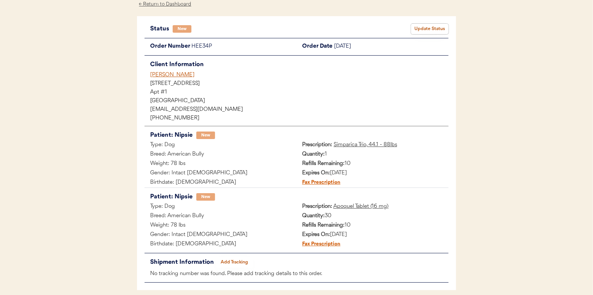
click at [429, 30] on button "Update Status" at bounding box center [430, 29] width 38 height 11
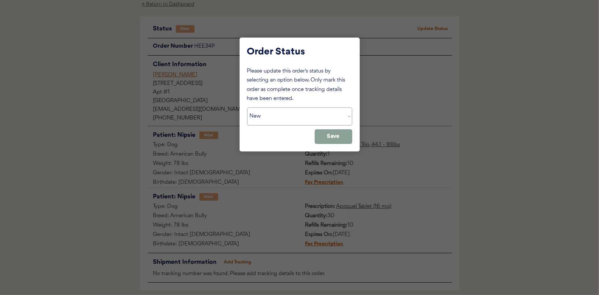
click at [260, 123] on select "Status On Hold New In Progress Complete Pending HW Consent Canceled" at bounding box center [299, 116] width 105 height 18
select select ""in_progress""
click at [247, 107] on select "Status On Hold New In Progress Complete Pending HW Consent Canceled" at bounding box center [299, 116] width 105 height 18
click at [338, 134] on button "Save" at bounding box center [334, 136] width 38 height 15
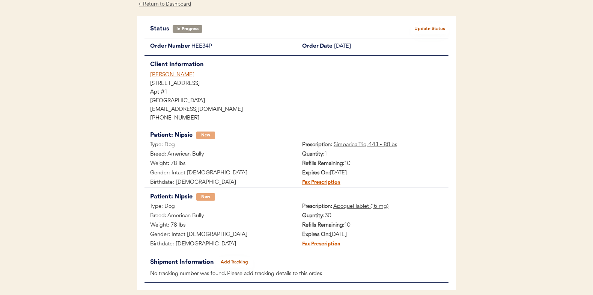
scroll to position [0, 0]
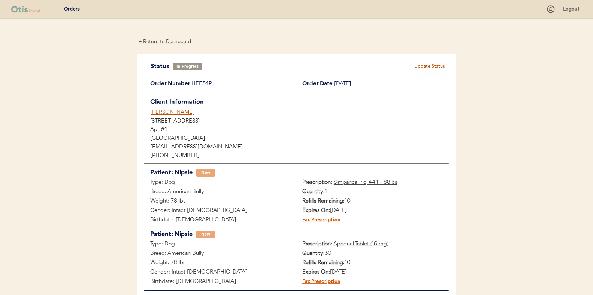
click at [165, 41] on div "← Return to Dashboard" at bounding box center [165, 42] width 56 height 9
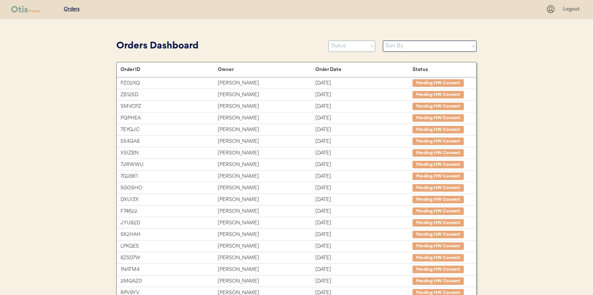
click at [339, 46] on select "Status On Hold New In Progress Complete Pending HW Consent Canceled" at bounding box center [352, 46] width 47 height 11
select select ""new""
click at [329, 41] on select "Status On Hold New In Progress Complete Pending HW Consent Canceled" at bounding box center [352, 46] width 47 height 11
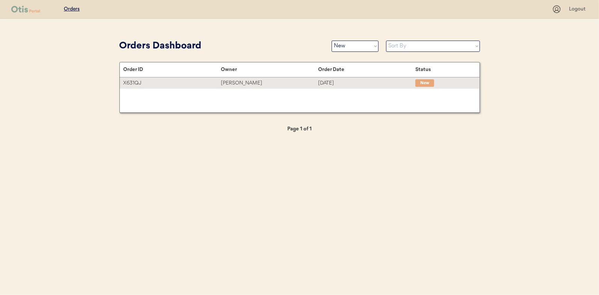
click at [247, 83] on div "[PERSON_NAME]" at bounding box center [269, 83] width 97 height 9
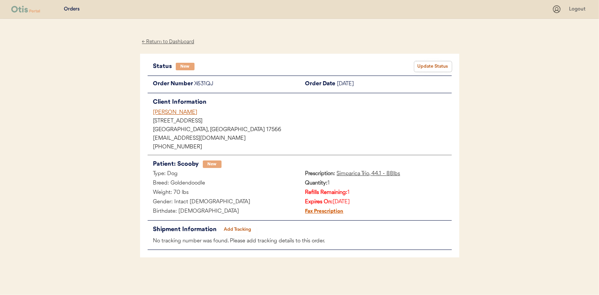
click at [428, 65] on button "Update Status" at bounding box center [433, 66] width 38 height 11
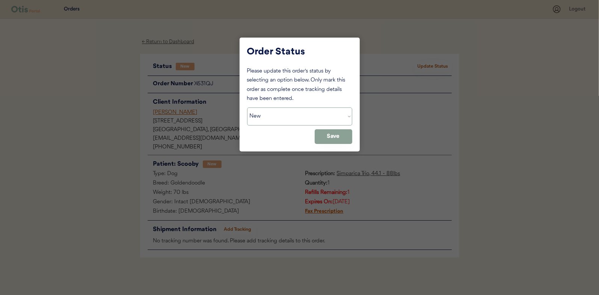
click at [275, 116] on select "Status On Hold New In Progress Complete Pending HW Consent Canceled" at bounding box center [299, 116] width 105 height 18
select select ""in_progress""
click at [247, 107] on select "Status On Hold New In Progress Complete Pending HW Consent Canceled" at bounding box center [299, 116] width 105 height 18
click at [342, 137] on button "Save" at bounding box center [334, 136] width 38 height 15
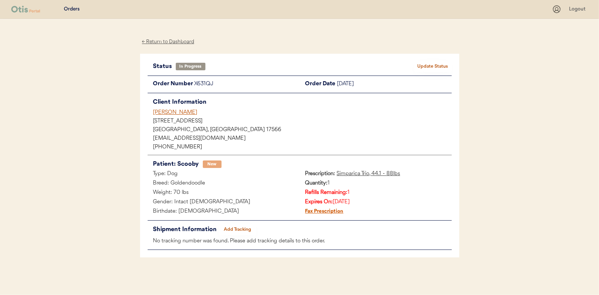
click at [161, 42] on div "← Return to Dashboard" at bounding box center [168, 42] width 56 height 9
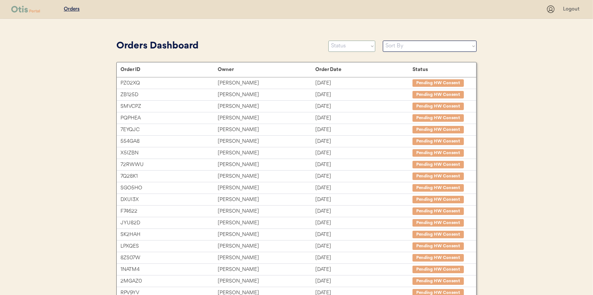
click at [347, 48] on select "Status On Hold New In Progress Complete Pending HW Consent Canceled" at bounding box center [352, 46] width 47 height 11
click at [329, 41] on select "Status On Hold New In Progress Complete Pending HW Consent Canceled" at bounding box center [352, 46] width 47 height 11
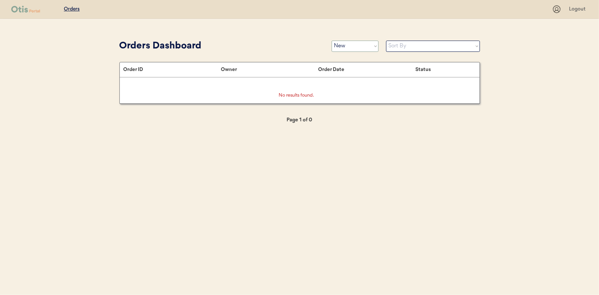
click at [342, 43] on select "Status On Hold New In Progress Complete Pending HW Consent Canceled" at bounding box center [355, 46] width 47 height 11
click at [332, 41] on select "Status On Hold New In Progress Complete Pending HW Consent Canceled" at bounding box center [355, 46] width 47 height 11
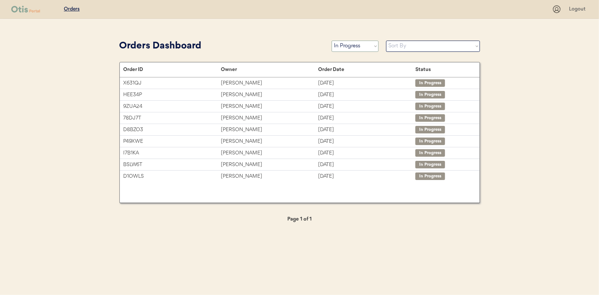
click at [343, 46] on select "Status On Hold New In Progress Complete Pending HW Consent Canceled" at bounding box center [355, 46] width 47 height 11
select select ""new""
click at [332, 41] on select "Status On Hold New In Progress Complete Pending HW Consent Canceled" at bounding box center [355, 46] width 47 height 11
